Goal: Information Seeking & Learning: Learn about a topic

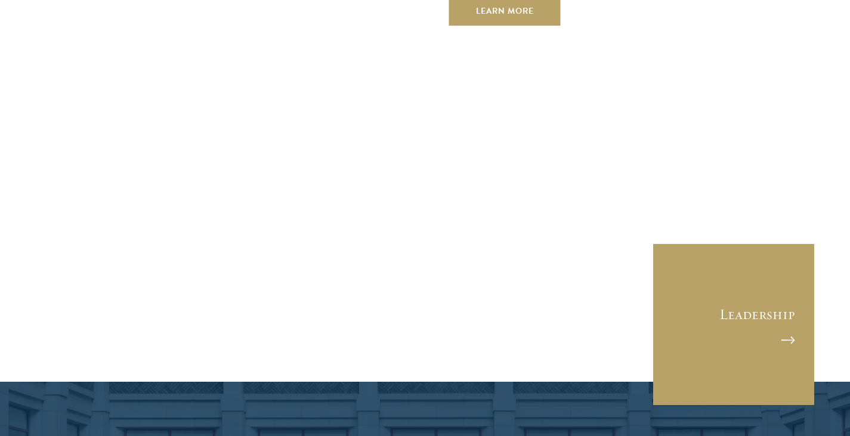
scroll to position [4471, 0]
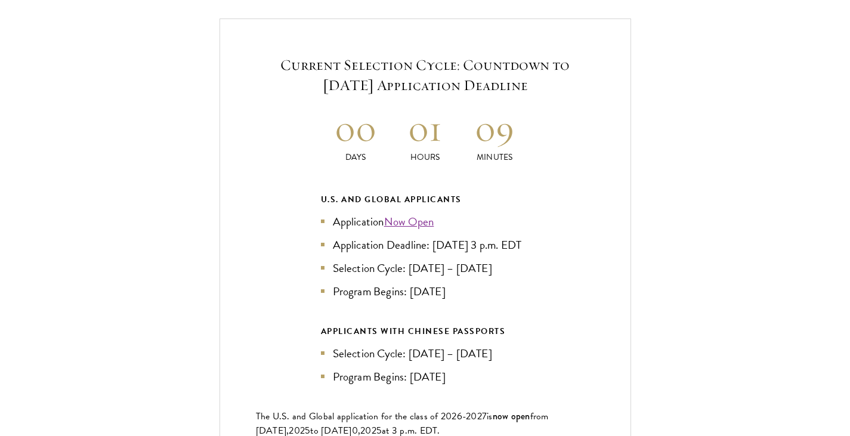
scroll to position [2623, 0]
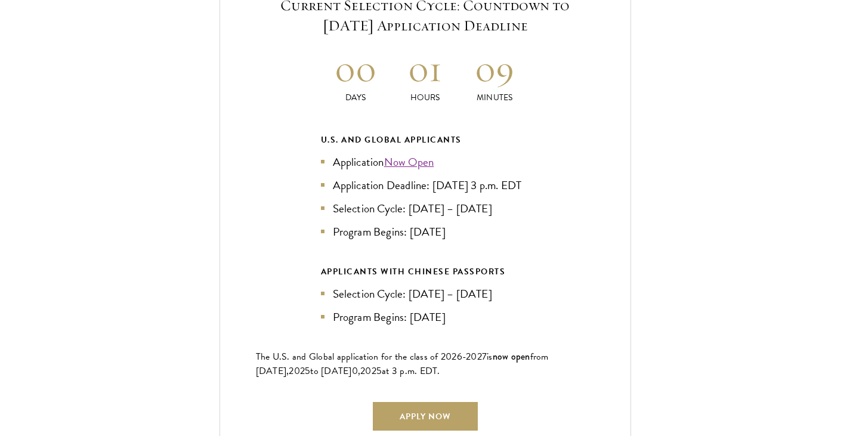
click at [560, 299] on div "Current Selection Cycle: Countdown to [DATE] Application Deadline 00 Days 01 Ho…" at bounding box center [424, 212] width 411 height 507
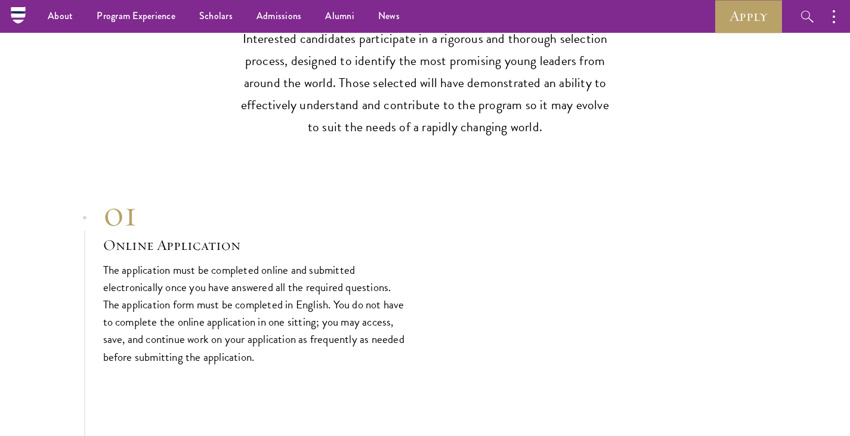
scroll to position [3577, 0]
